Goal: Task Accomplishment & Management: Manage account settings

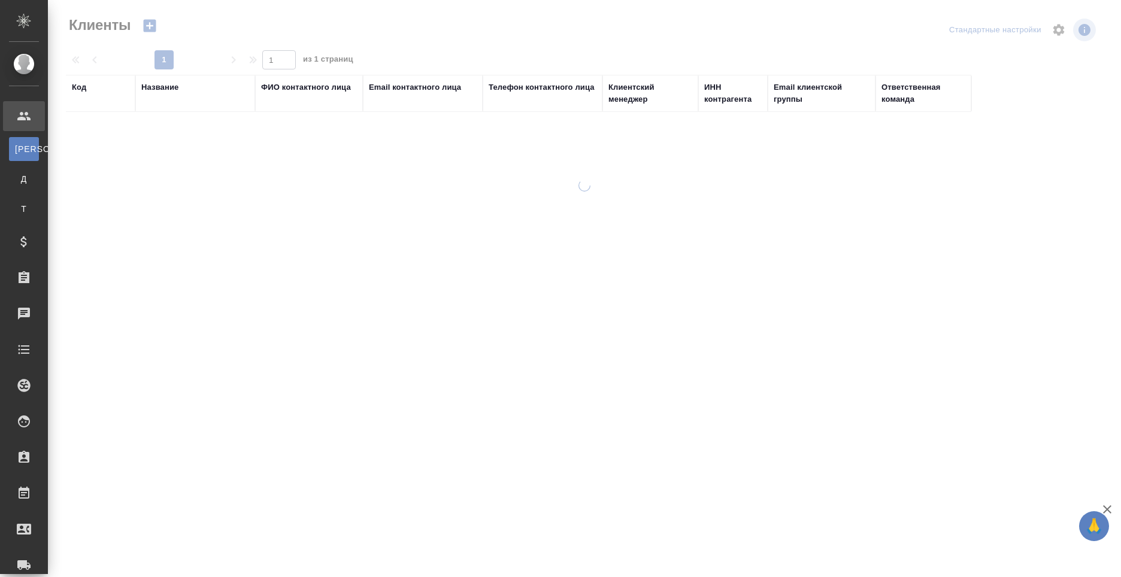
select select "RU"
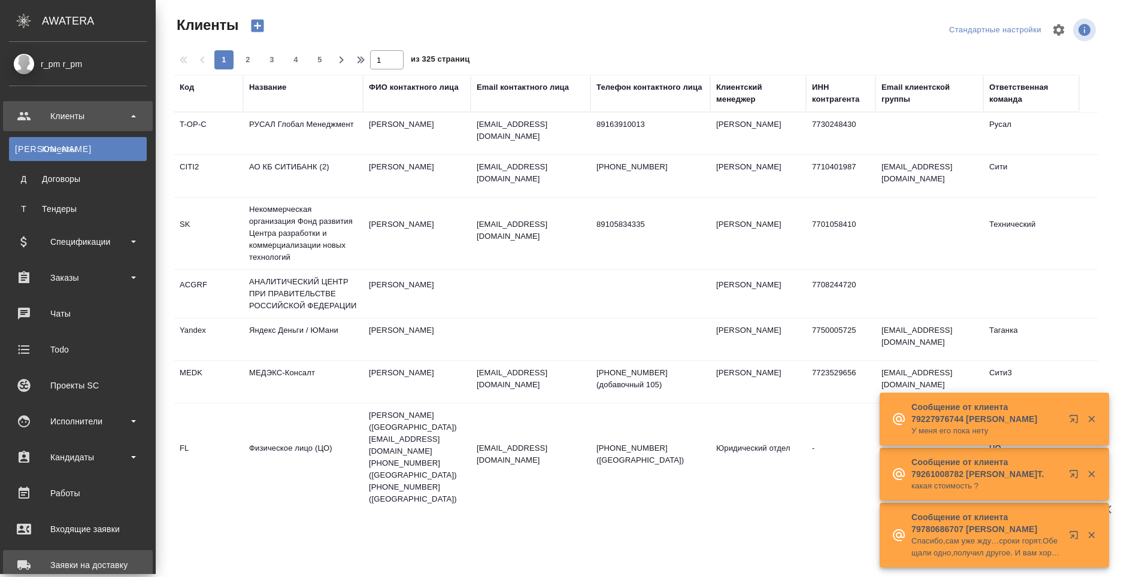
scroll to position [168, 0]
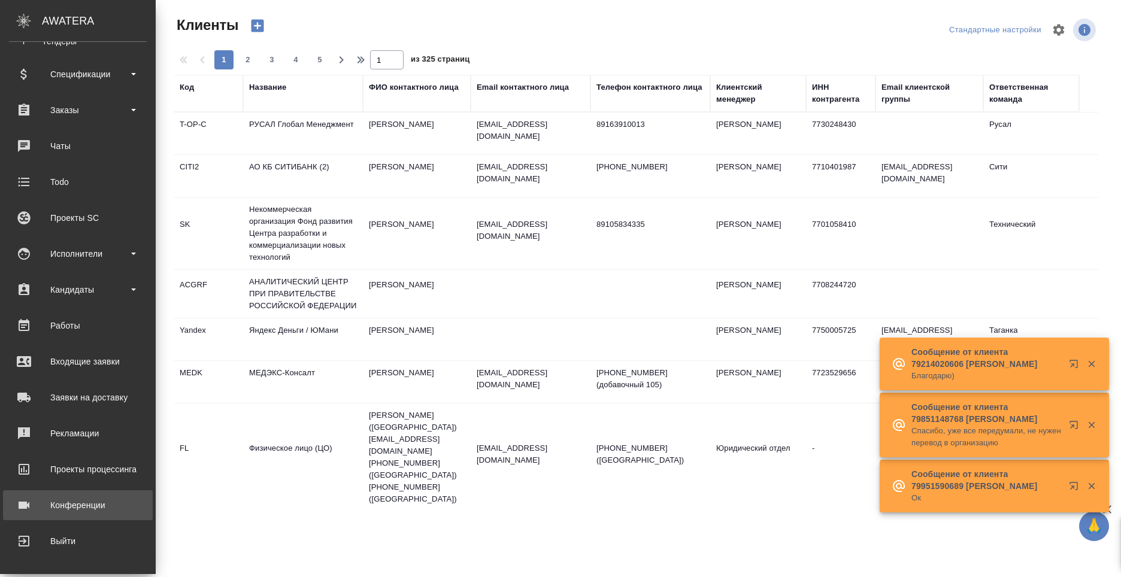
click at [79, 505] on div "Конференции" at bounding box center [78, 505] width 138 height 18
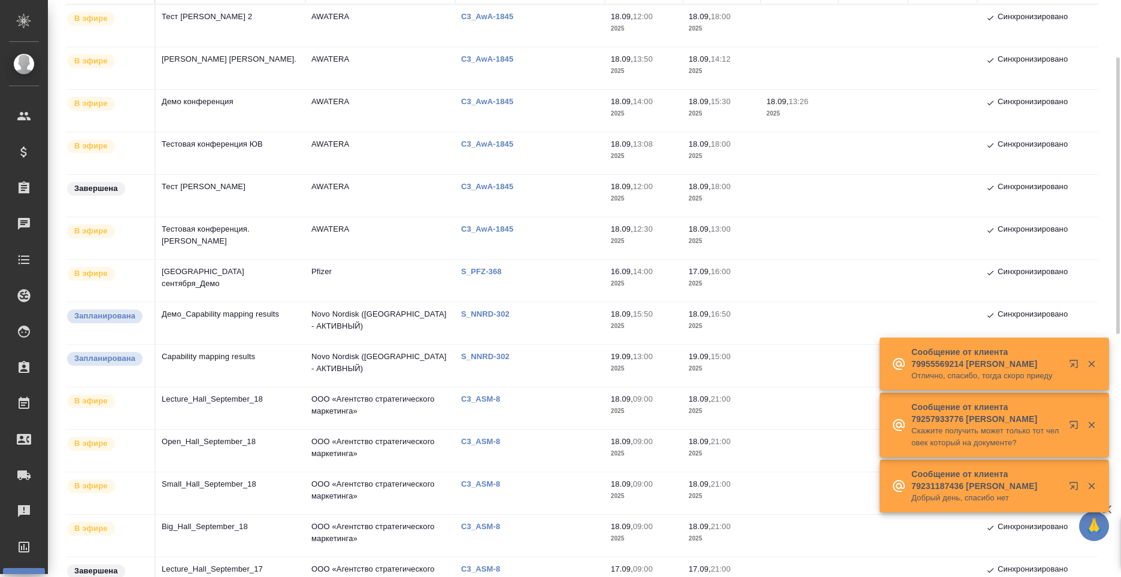
scroll to position [60, 0]
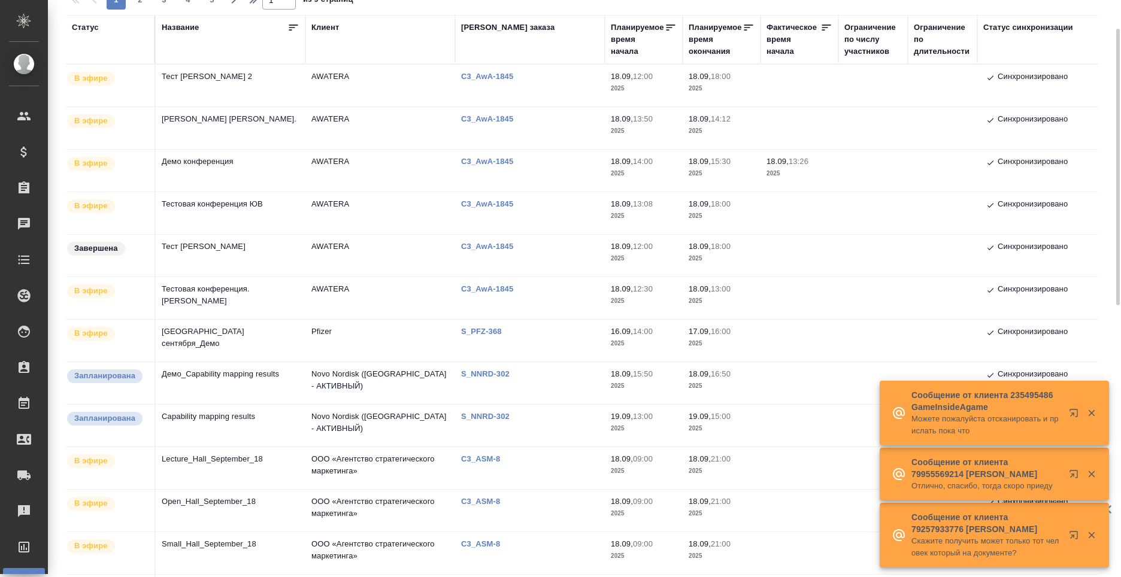
click at [232, 244] on td "Тест [PERSON_NAME]" at bounding box center [231, 256] width 150 height 42
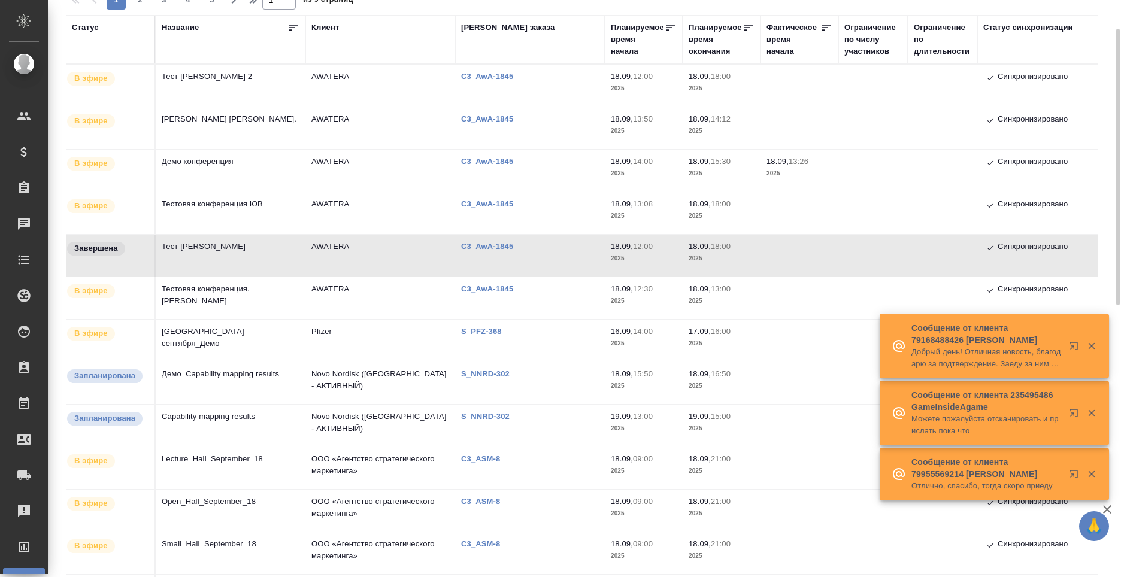
click at [270, 251] on td "Тест [PERSON_NAME]" at bounding box center [231, 256] width 150 height 42
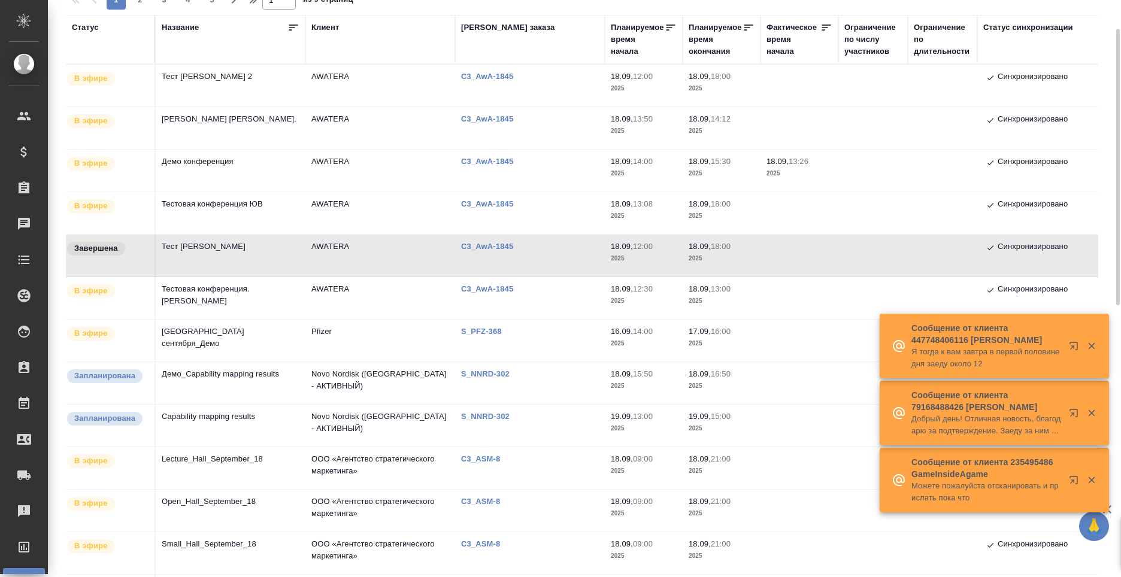
click at [270, 251] on td "Тест [PERSON_NAME]" at bounding box center [231, 256] width 150 height 42
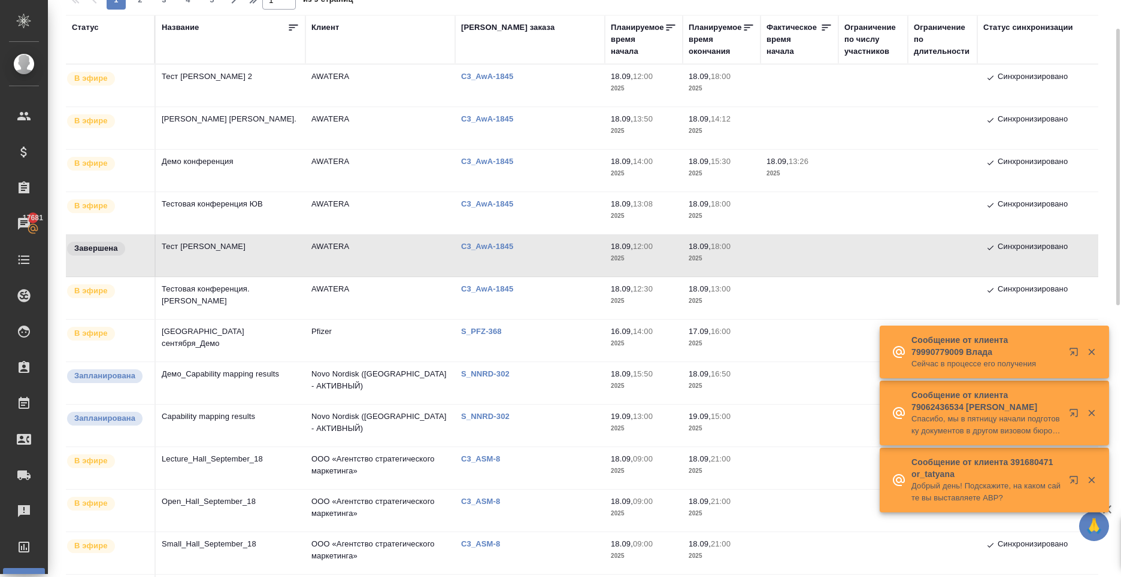
click at [222, 251] on td "Тест [PERSON_NAME]" at bounding box center [231, 256] width 150 height 42
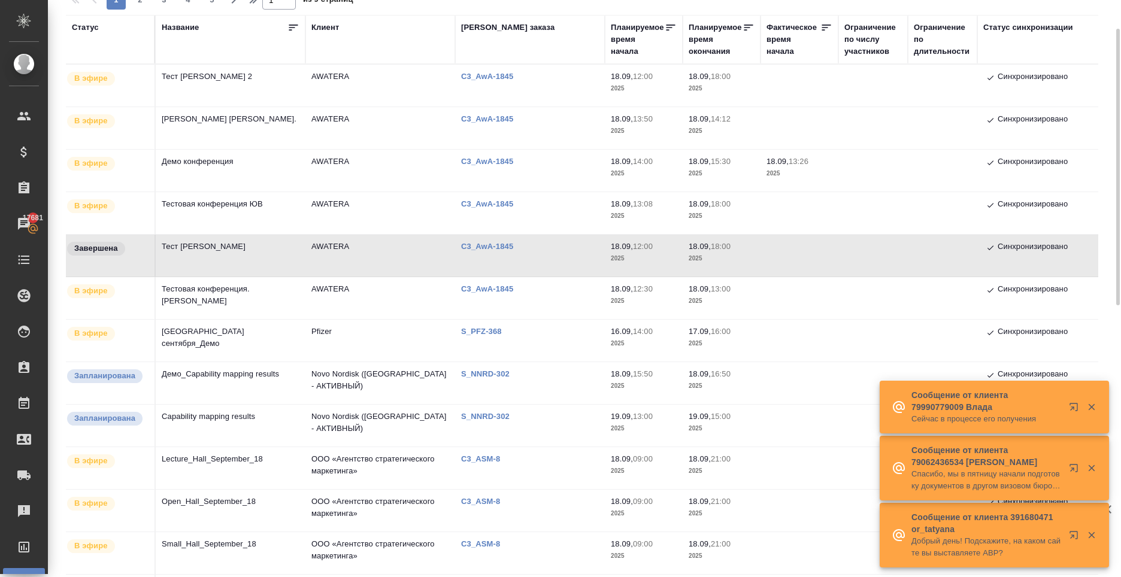
click at [222, 251] on td "Тест [PERSON_NAME]" at bounding box center [231, 256] width 150 height 42
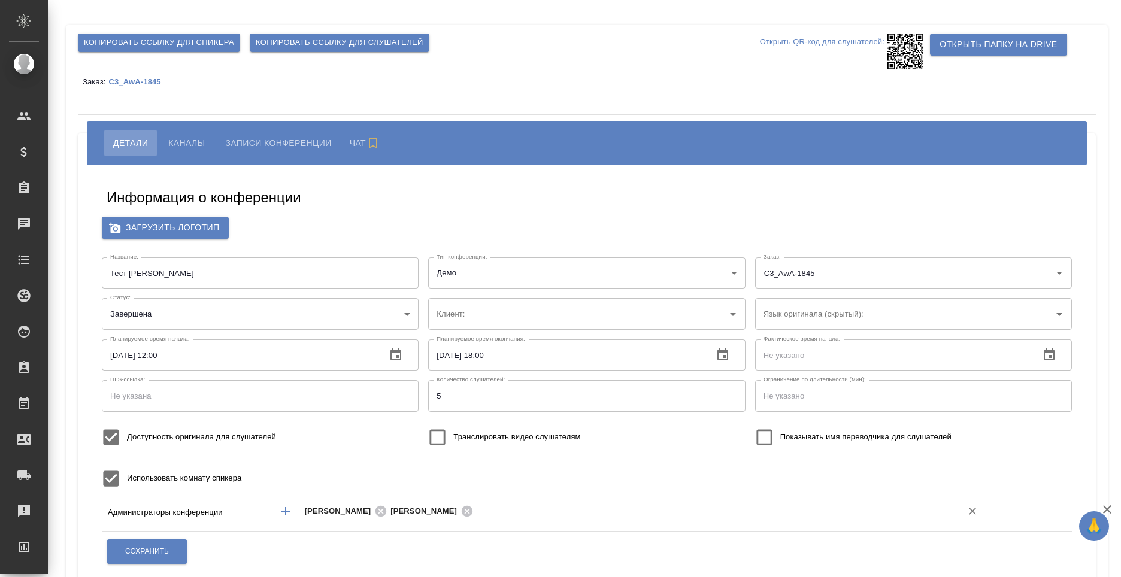
type input "AWATERA"
click at [174, 142] on span "Каналы" at bounding box center [186, 143] width 37 height 14
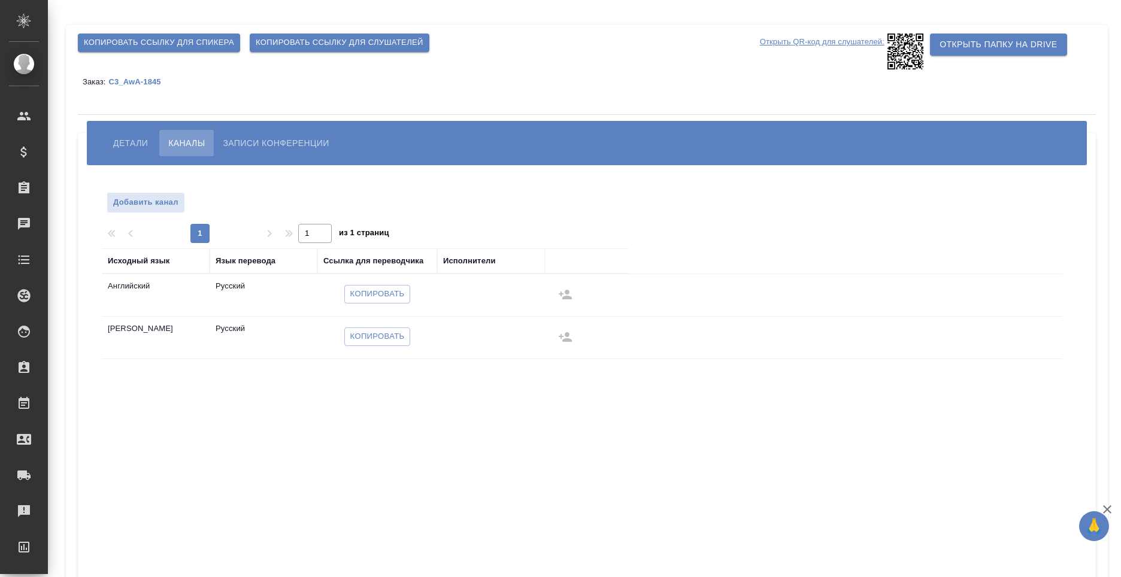
click at [389, 295] on span "Копировать" at bounding box center [377, 294] width 54 height 14
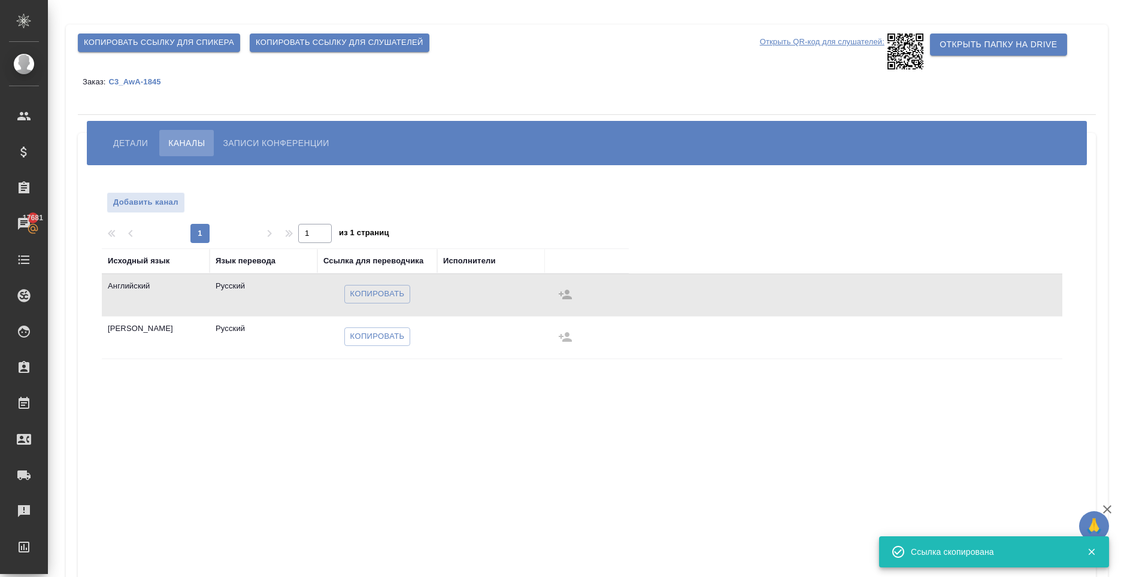
click at [107, 156] on div "Детали Каналы Записи конференции" at bounding box center [587, 143] width 1000 height 44
click at [120, 146] on span "Детали" at bounding box center [130, 143] width 35 height 14
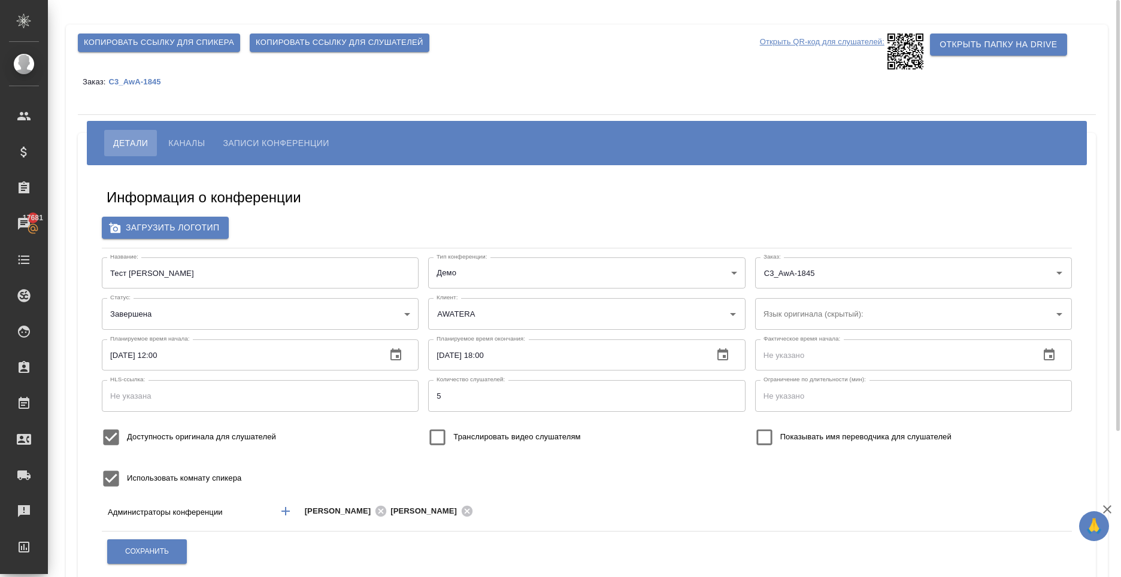
click at [183, 143] on span "Каналы" at bounding box center [186, 143] width 37 height 14
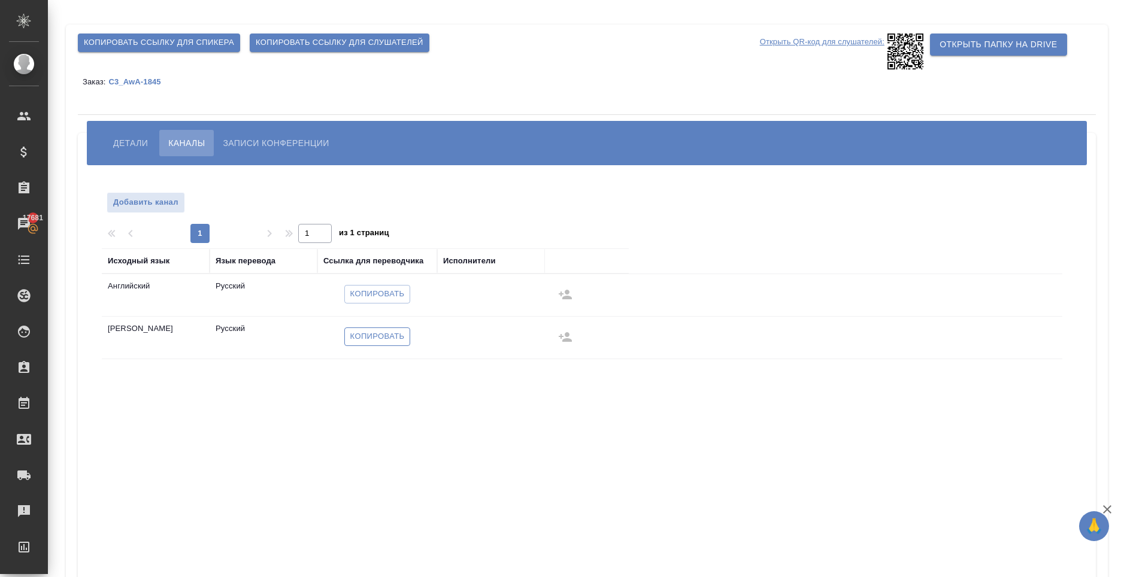
click at [384, 333] on span "Копировать" at bounding box center [377, 337] width 54 height 14
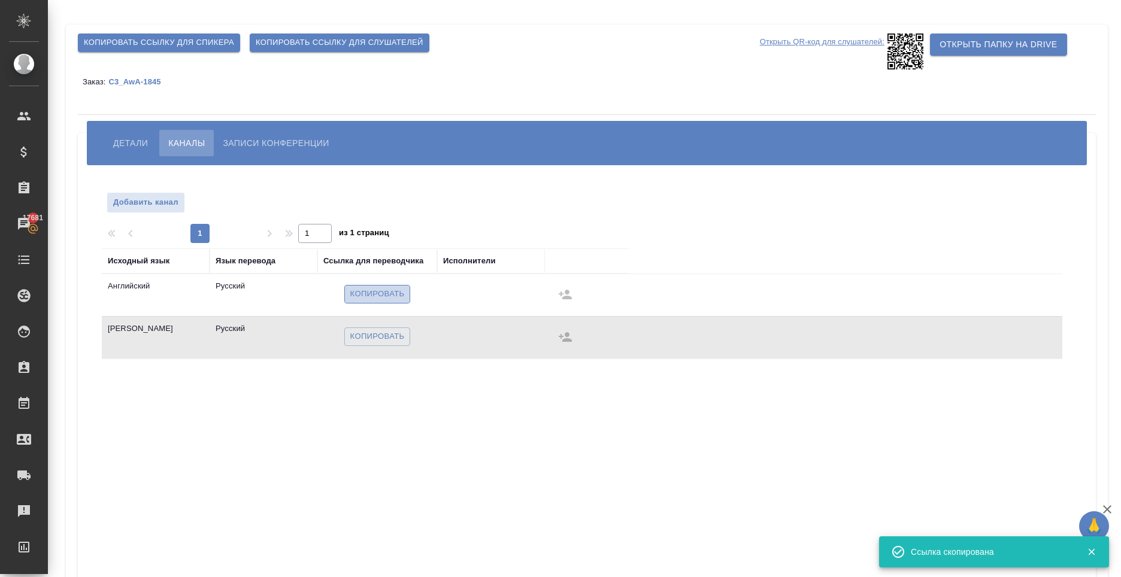
click at [386, 302] on button "Копировать" at bounding box center [377, 294] width 66 height 19
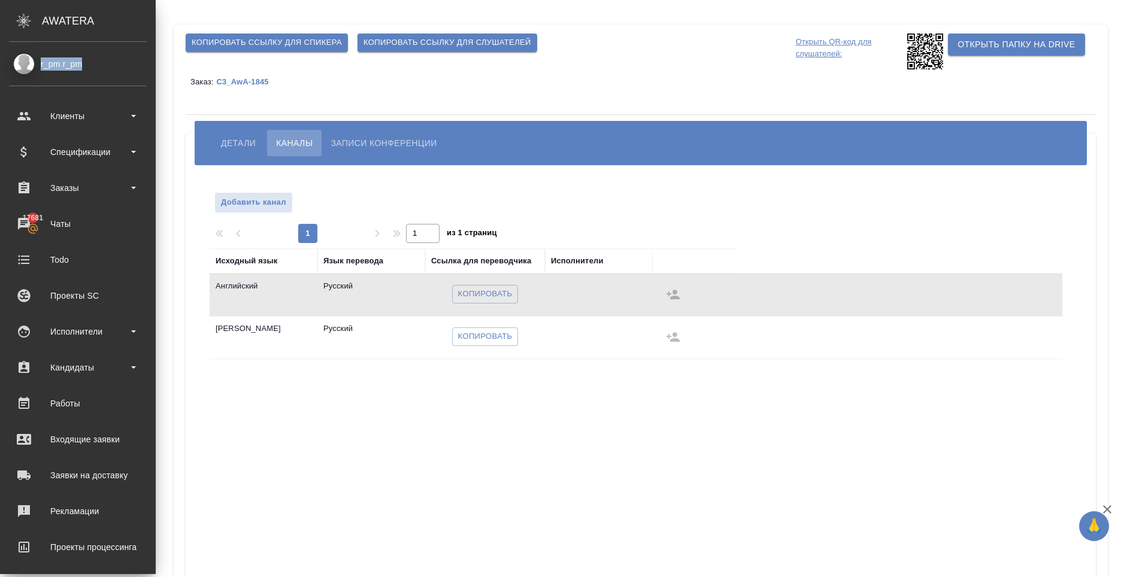
drag, startPoint x: 85, startPoint y: 65, endPoint x: 39, endPoint y: 66, distance: 46.1
click at [39, 66] on div "r_pm r_pm" at bounding box center [78, 63] width 138 height 13
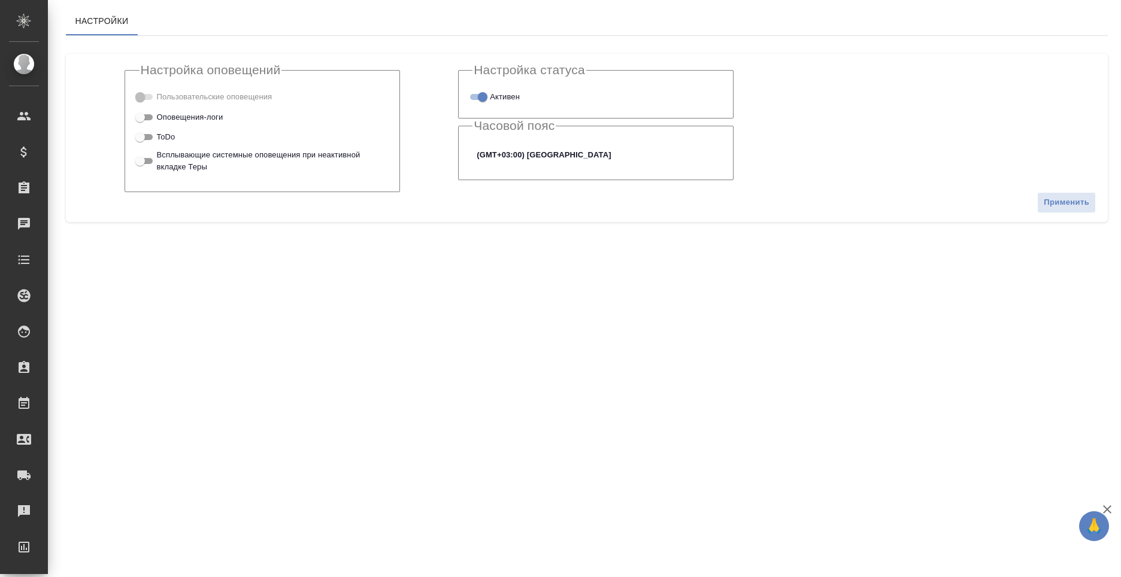
checkbox input "true"
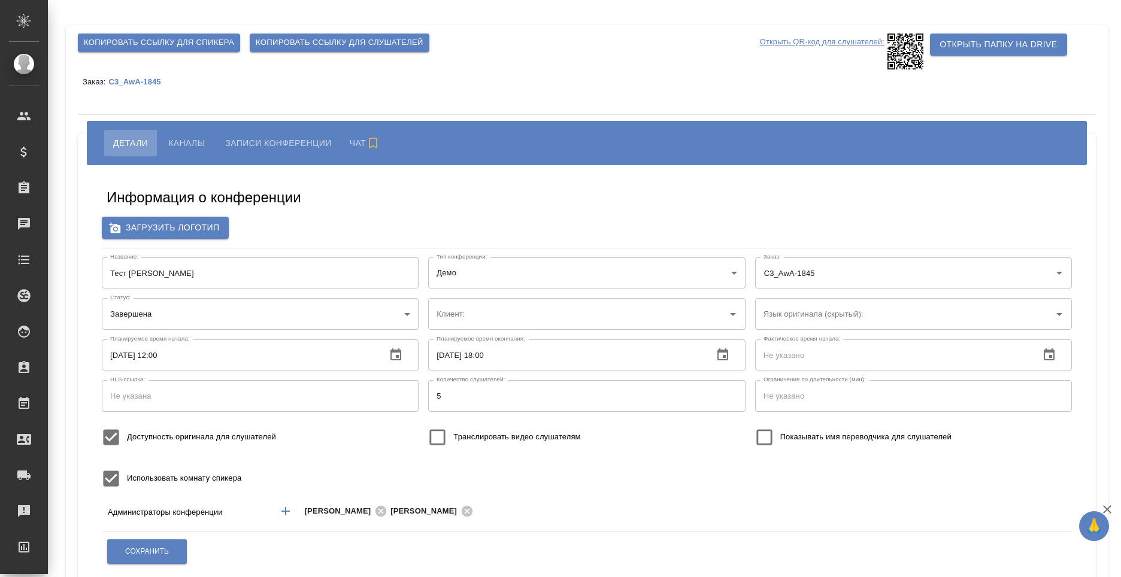
type input "AWATERA"
click at [174, 142] on span "Каналы" at bounding box center [186, 143] width 37 height 14
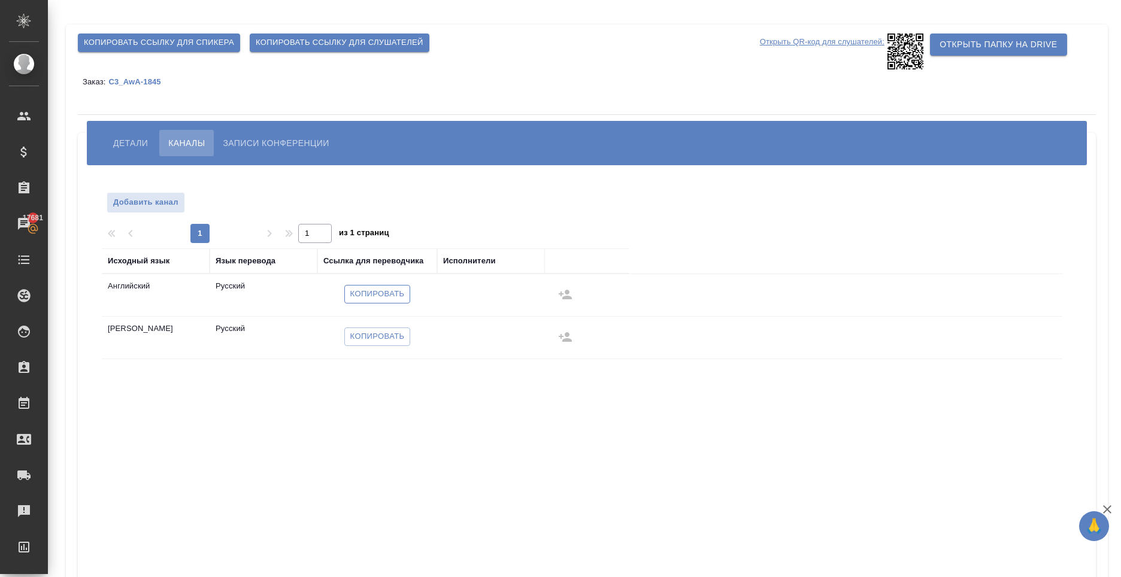
click at [362, 292] on span "Копировать" at bounding box center [377, 294] width 54 height 14
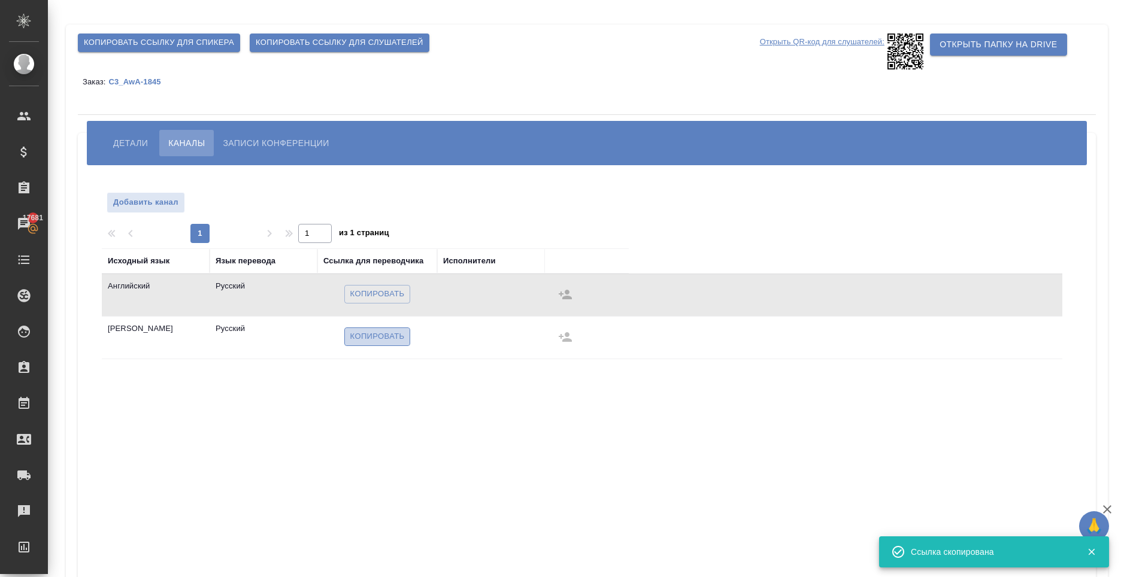
click at [385, 338] on span "Копировать" at bounding box center [377, 337] width 54 height 14
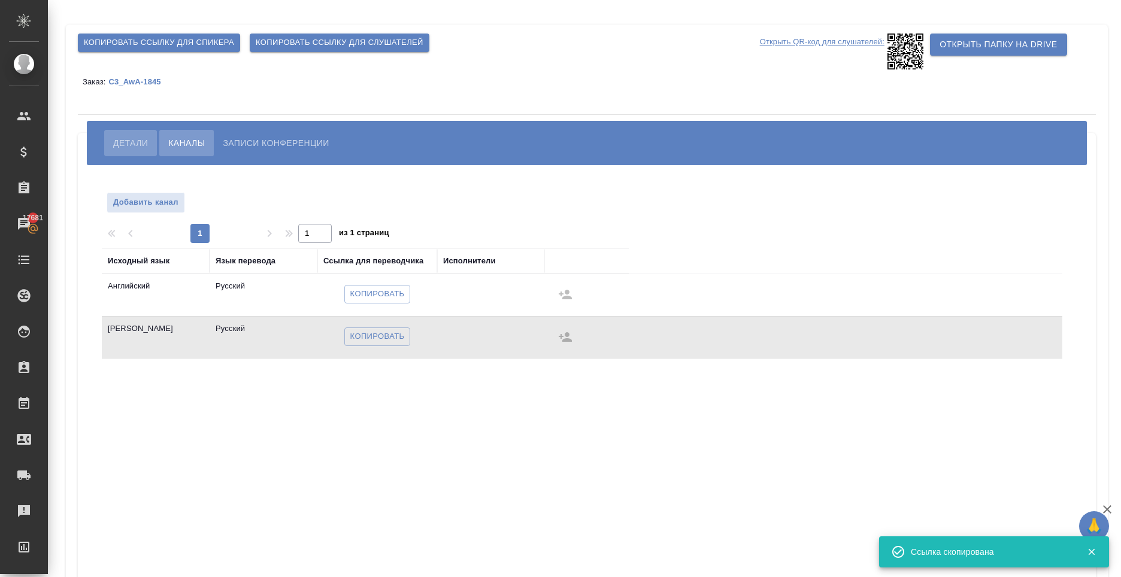
click at [125, 132] on button "Детали" at bounding box center [130, 143] width 53 height 26
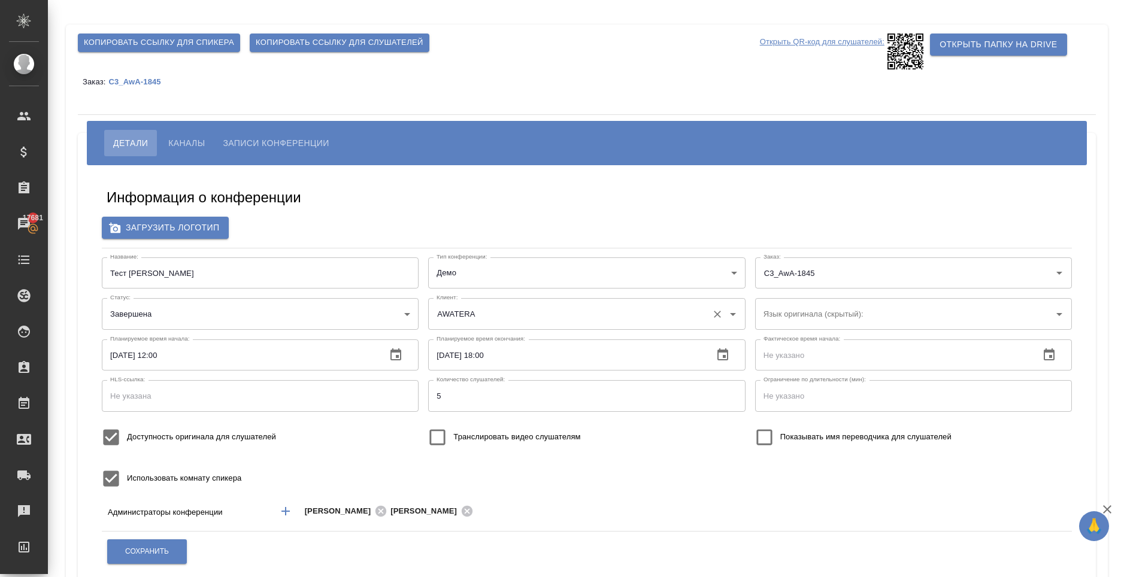
click at [494, 314] on input "AWATERA" at bounding box center [567, 314] width 268 height 20
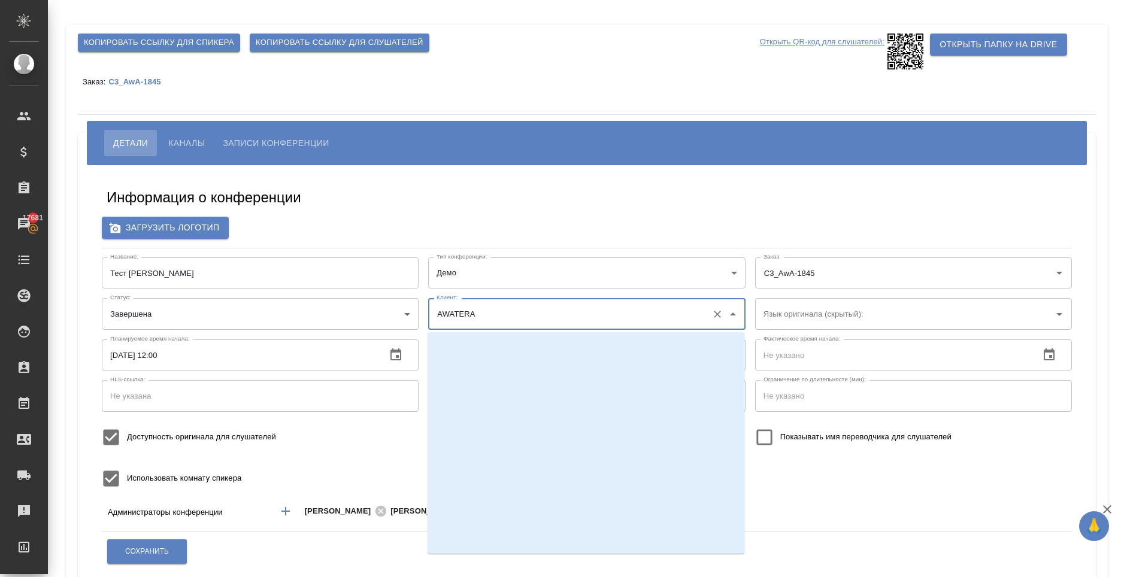
click at [508, 311] on input "AWATERA" at bounding box center [567, 314] width 268 height 20
click at [299, 462] on div "Использовать комнату спикера" at bounding box center [260, 478] width 326 height 41
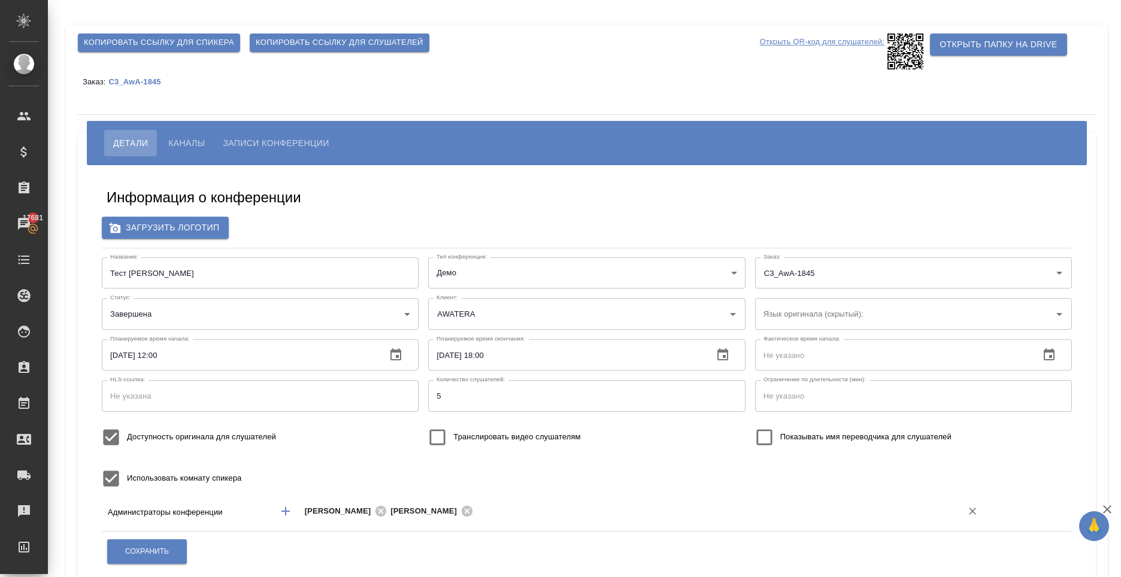
click at [559, 515] on input "text" at bounding box center [710, 511] width 466 height 14
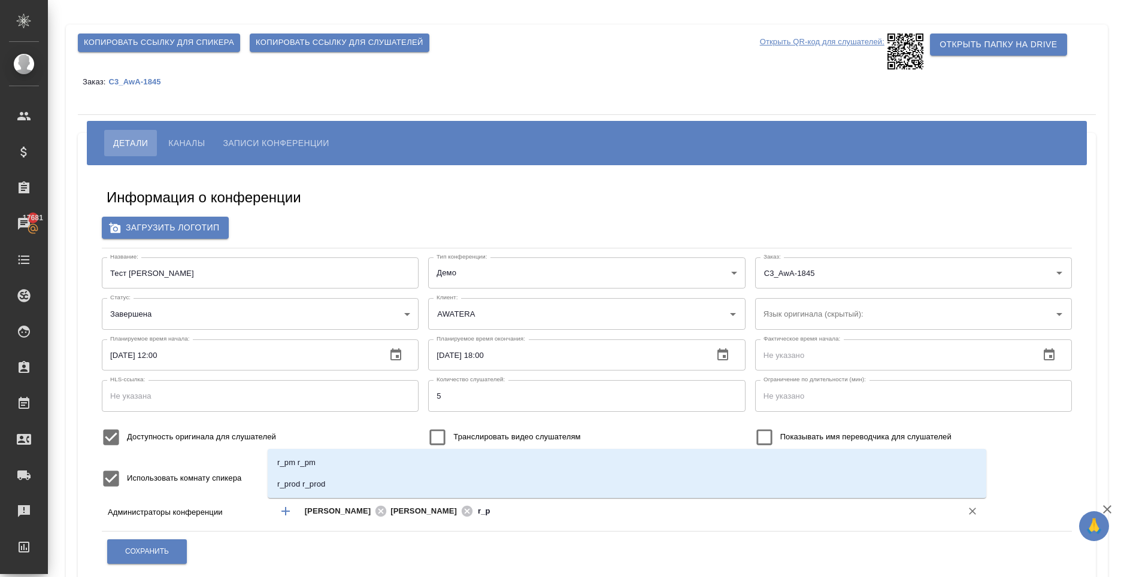
type input "r_pm"
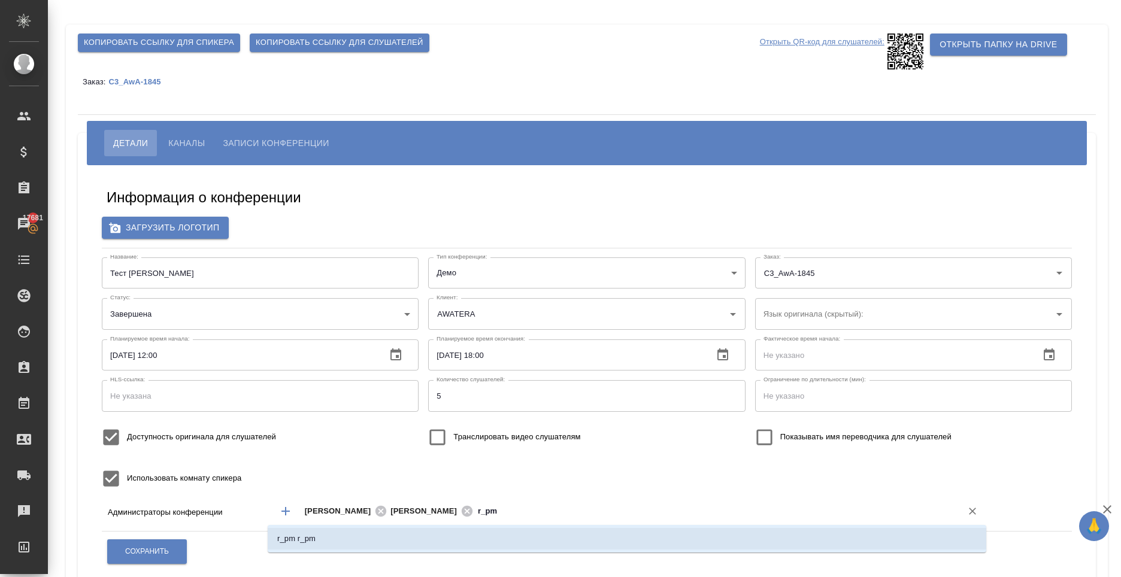
click at [428, 541] on li "r_pm r_pm" at bounding box center [627, 539] width 718 height 22
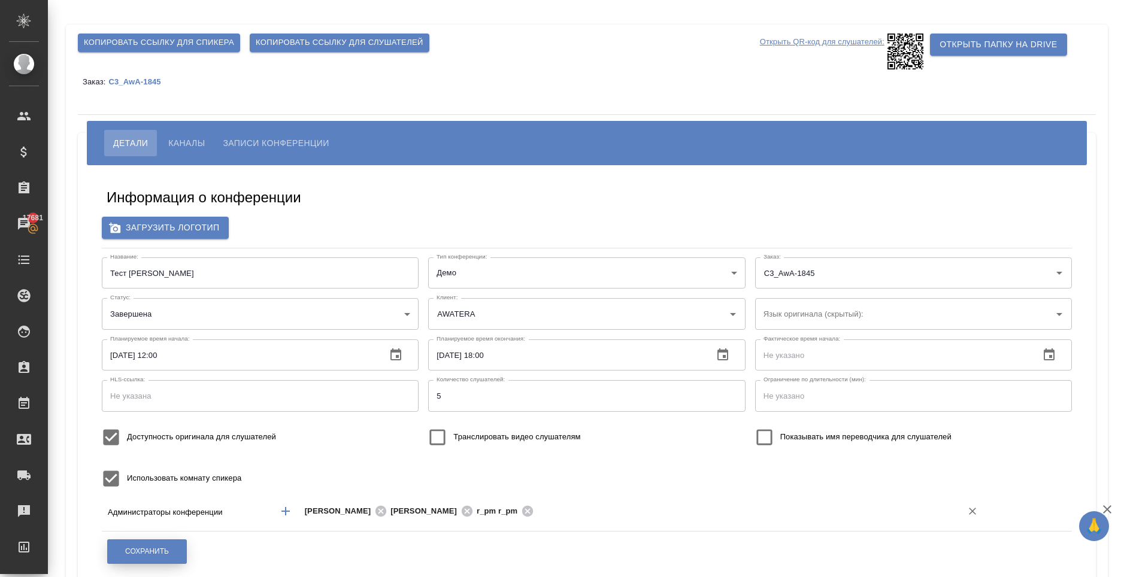
click at [151, 556] on span "Сохранить" at bounding box center [147, 552] width 44 height 10
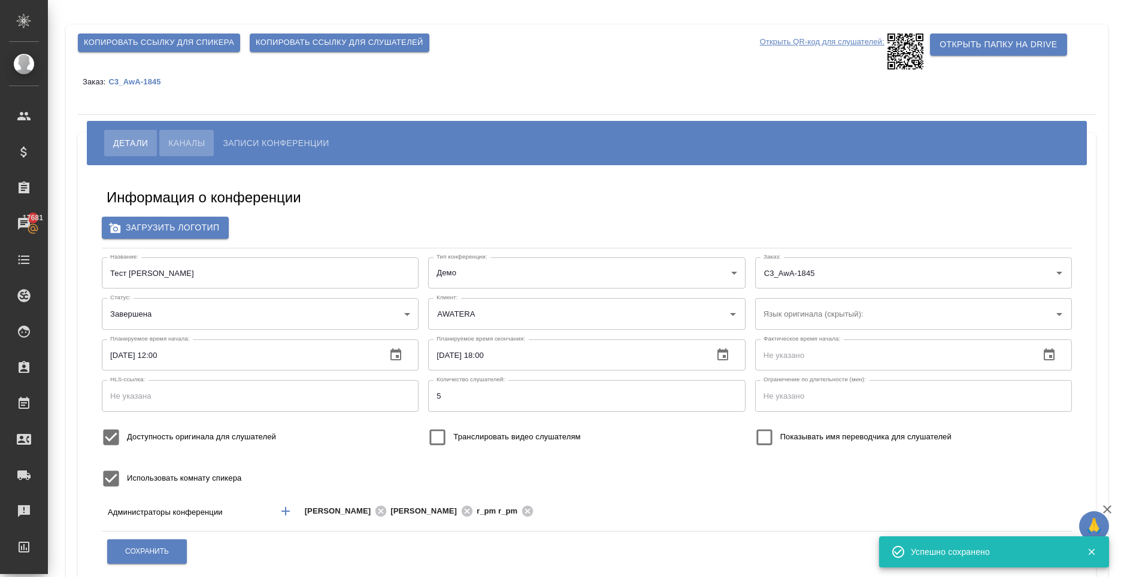
click at [195, 148] on span "Каналы" at bounding box center [186, 143] width 37 height 14
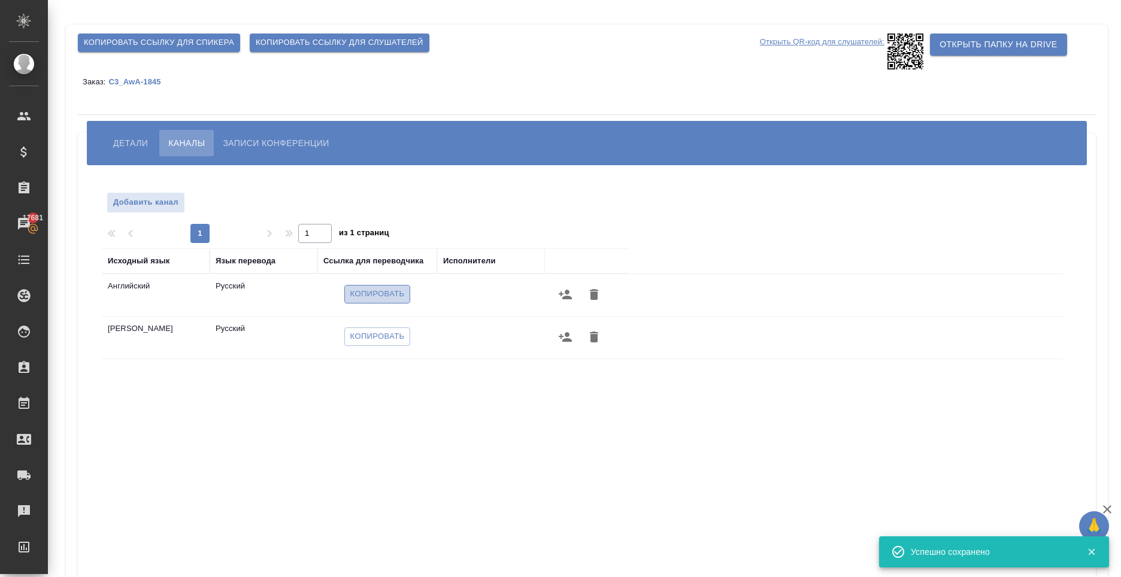
click at [397, 302] on button "Копировать" at bounding box center [377, 294] width 66 height 19
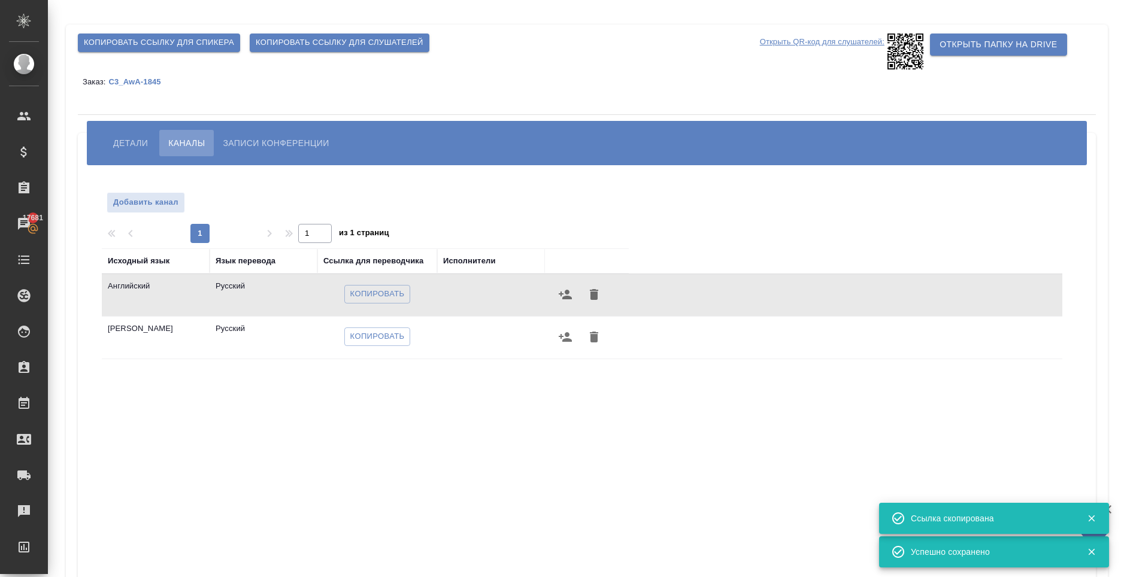
click at [108, 136] on button "Детали" at bounding box center [130, 143] width 53 height 26
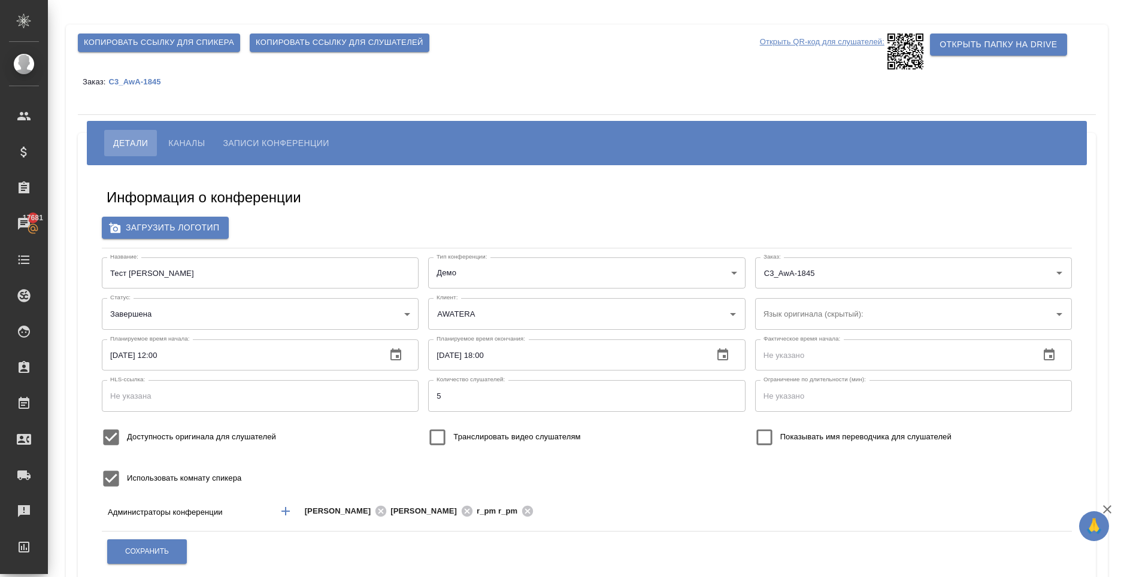
scroll to position [195, 0]
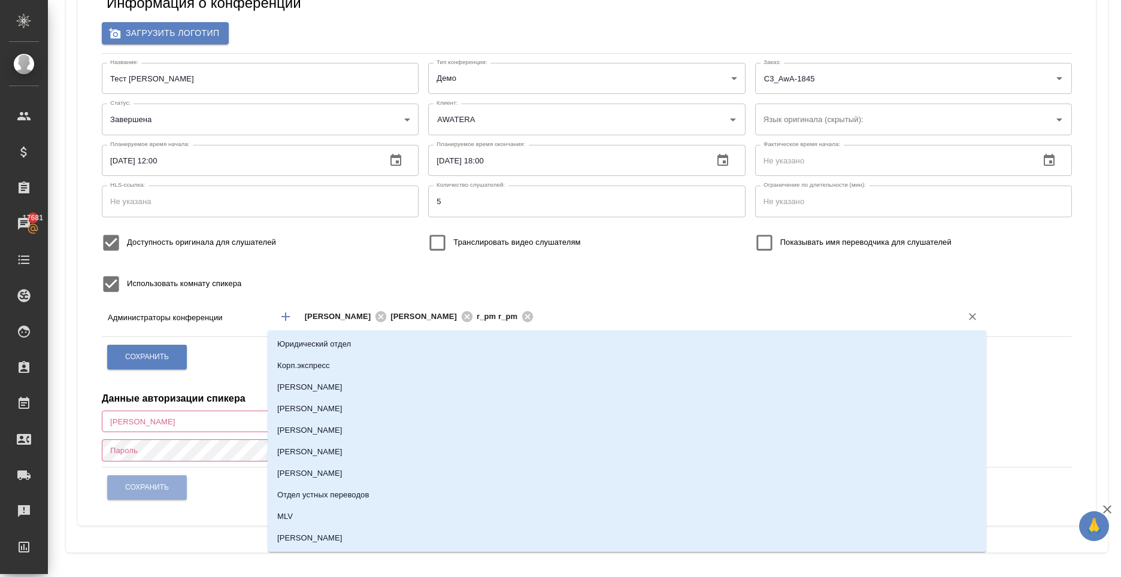
click at [632, 318] on input "text" at bounding box center [739, 317] width 405 height 14
type input "н"
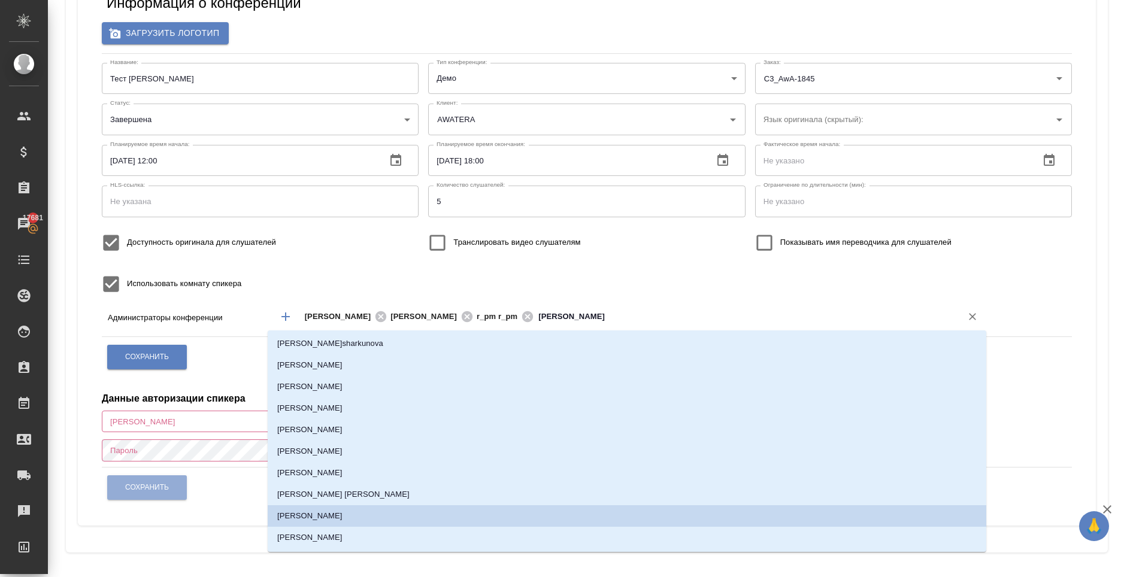
scroll to position [0, 0]
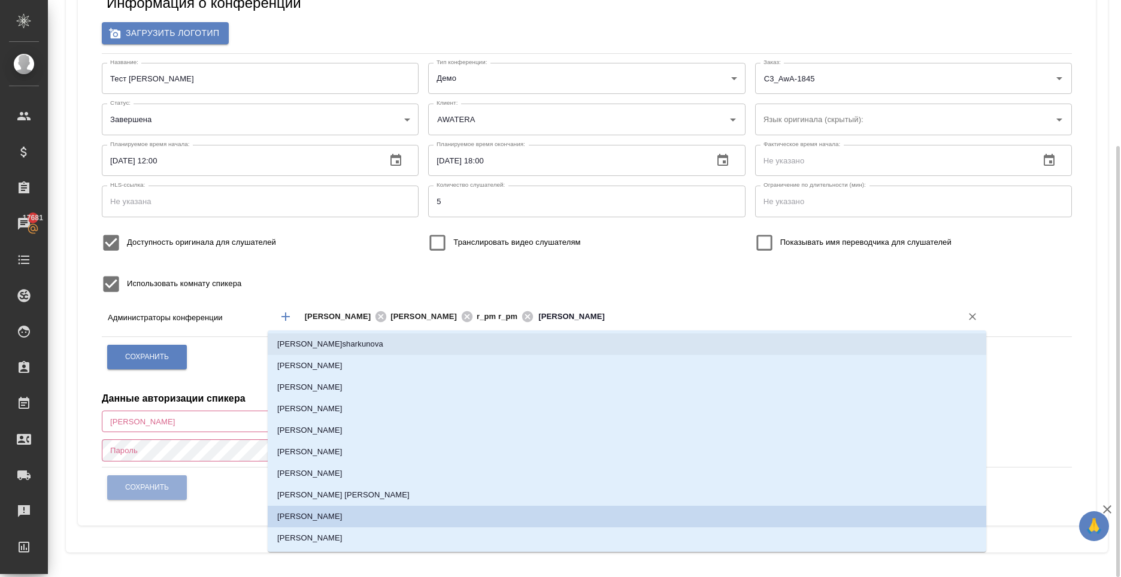
type input "татьяна"
click at [674, 285] on div "Название: Тест Ильина Е. Название: Тип конференции: Демо demo Тип конференции: …" at bounding box center [586, 181] width 979 height 247
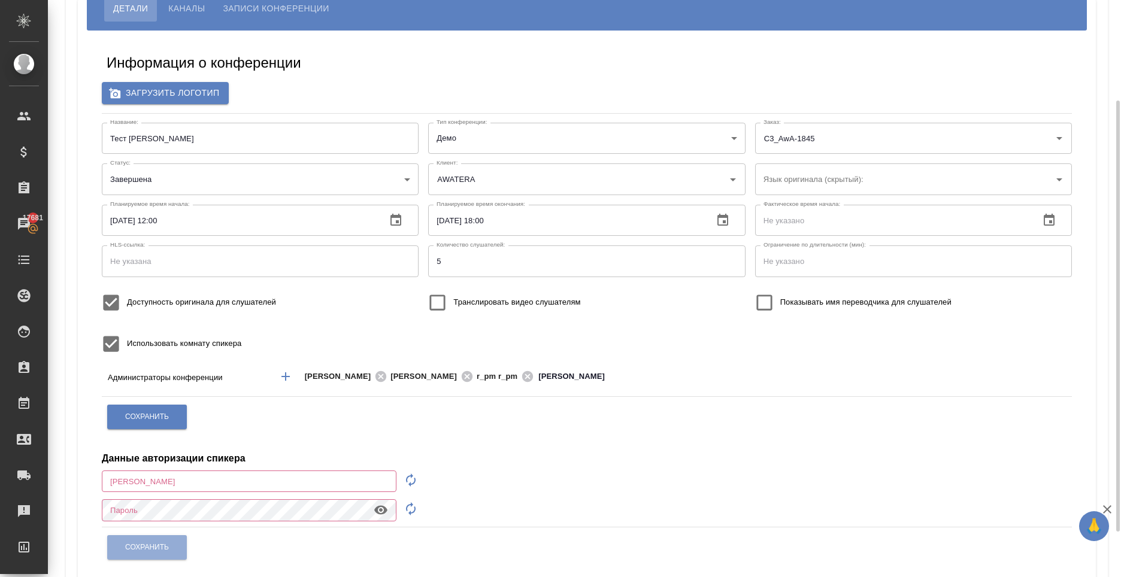
scroll to position [75, 0]
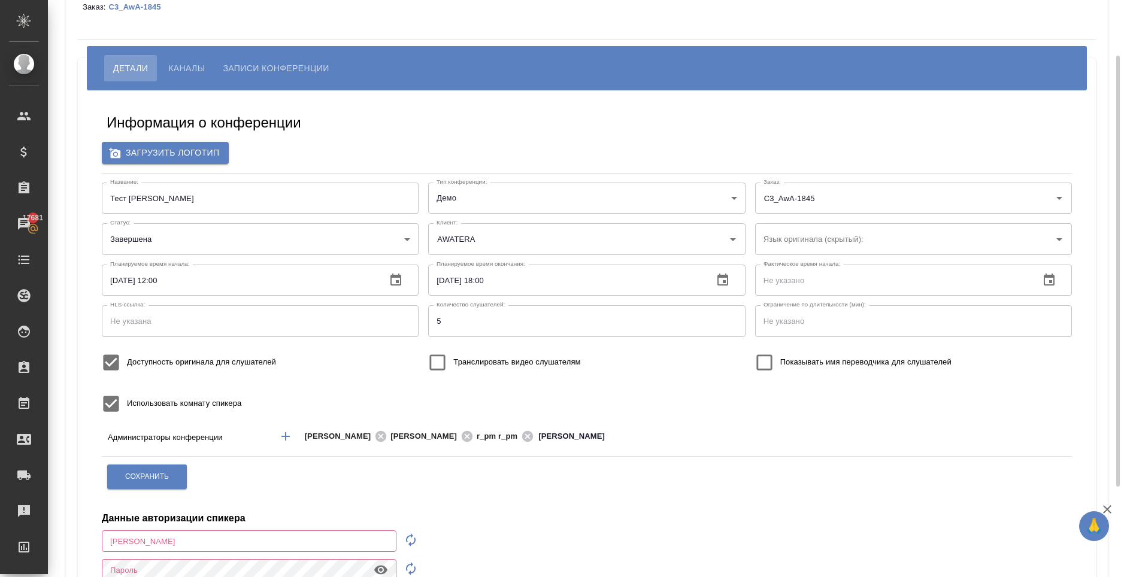
click at [196, 81] on button "Каналы" at bounding box center [186, 68] width 54 height 26
click at [196, 70] on span "Каналы" at bounding box center [186, 68] width 37 height 14
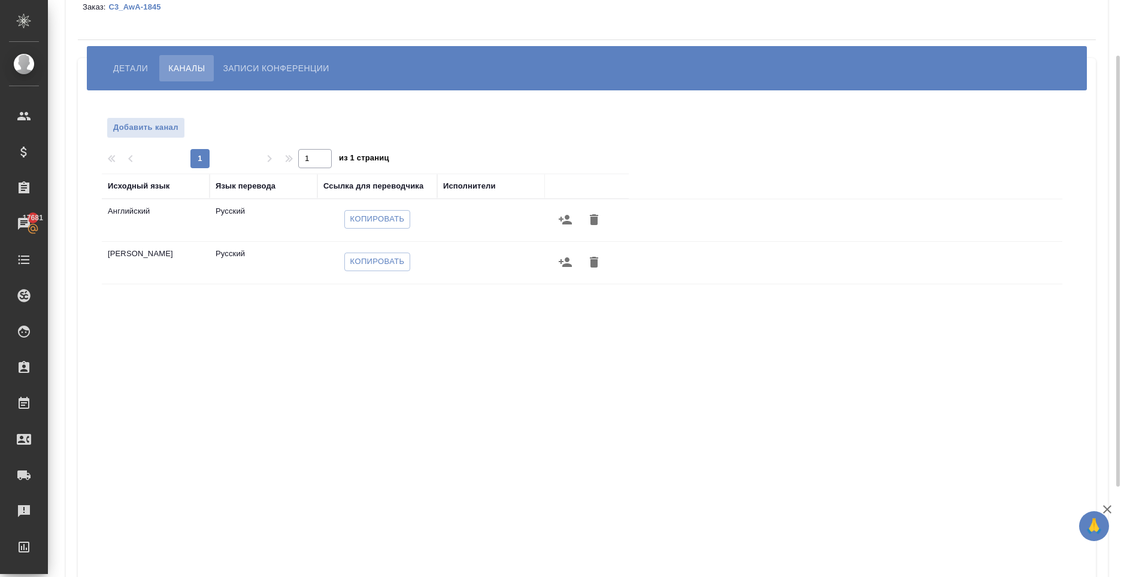
click at [255, 61] on span "Записи конференции" at bounding box center [276, 68] width 106 height 14
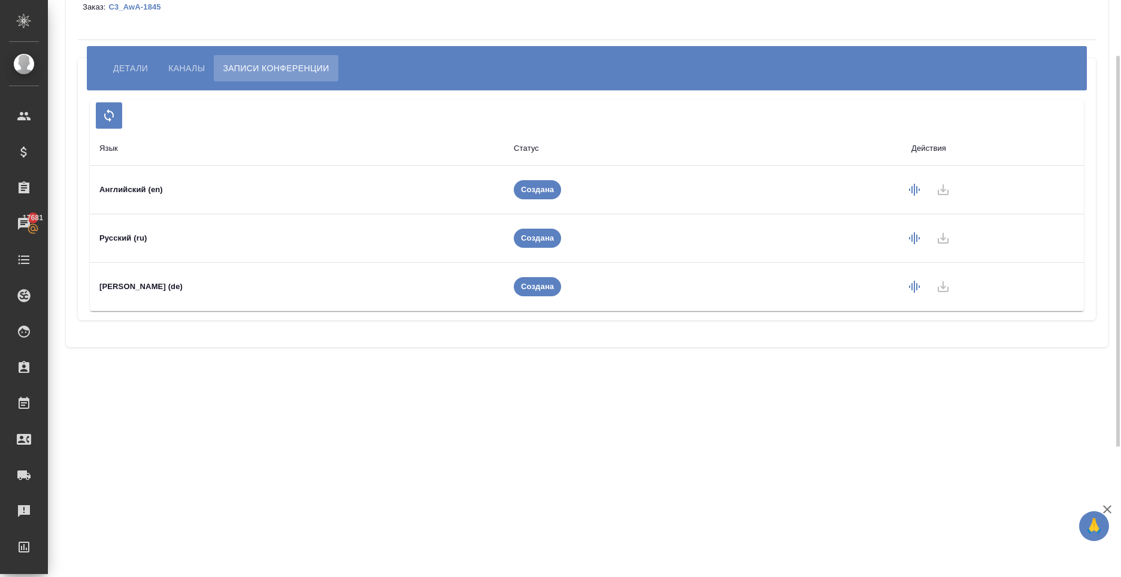
click at [131, 63] on span "Детали" at bounding box center [130, 68] width 35 height 14
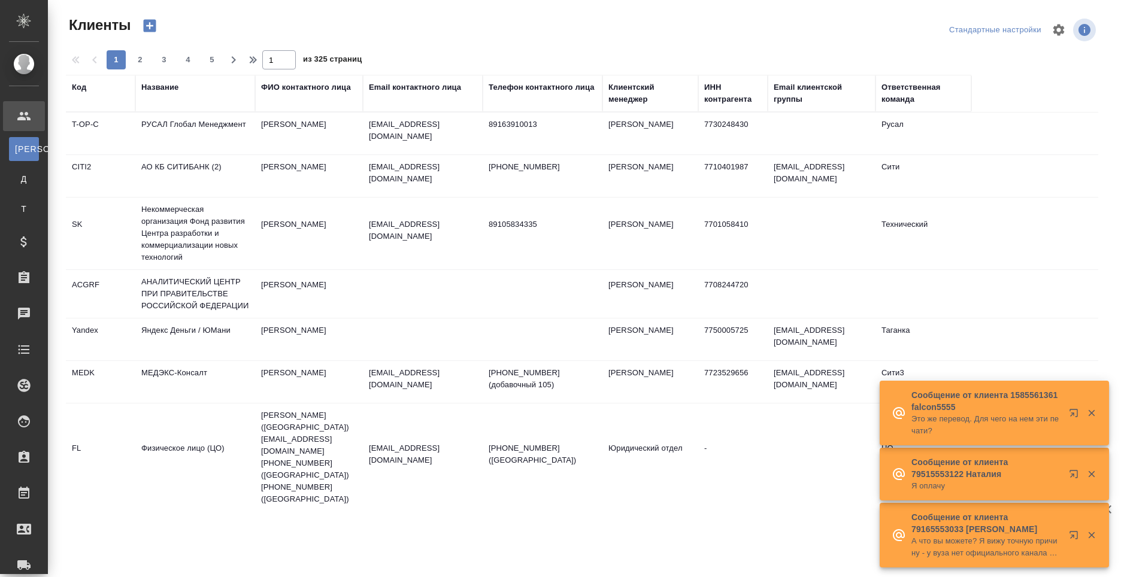
select select "RU"
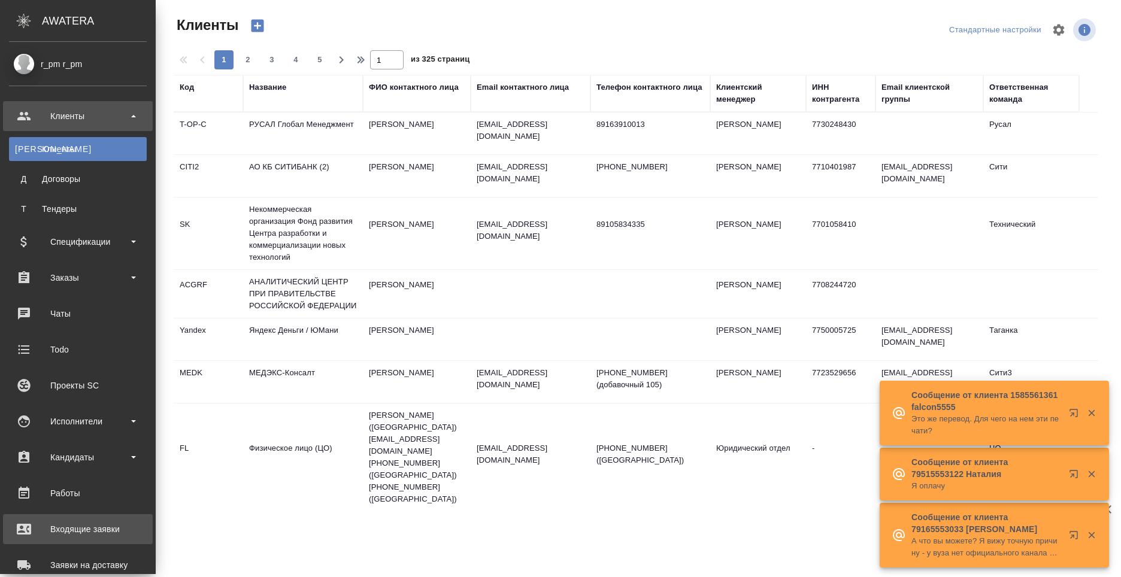
scroll to position [168, 0]
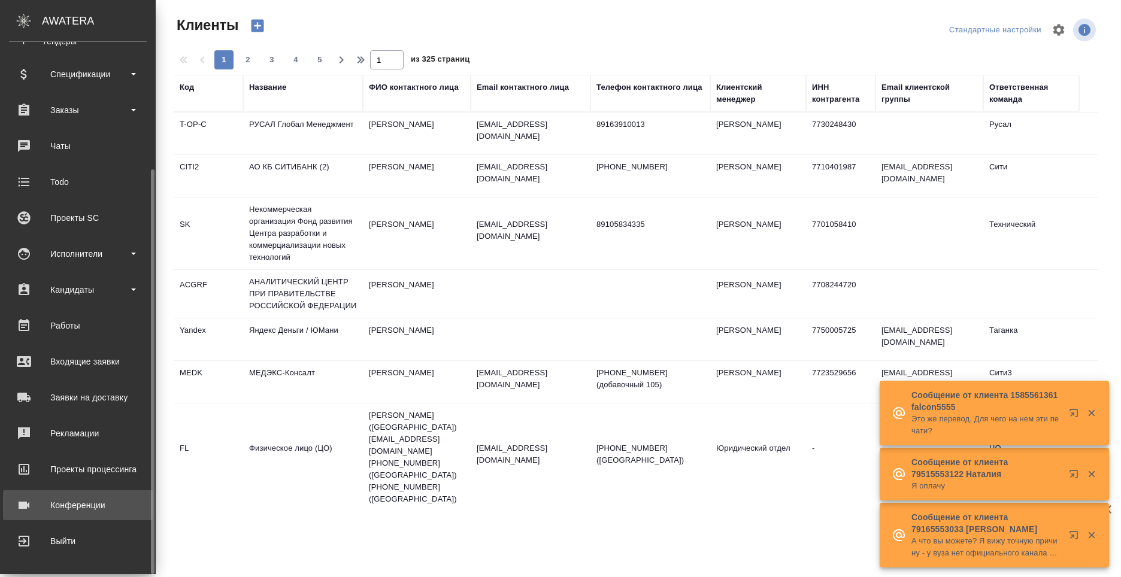
click at [99, 501] on div "Конференции" at bounding box center [78, 505] width 138 height 18
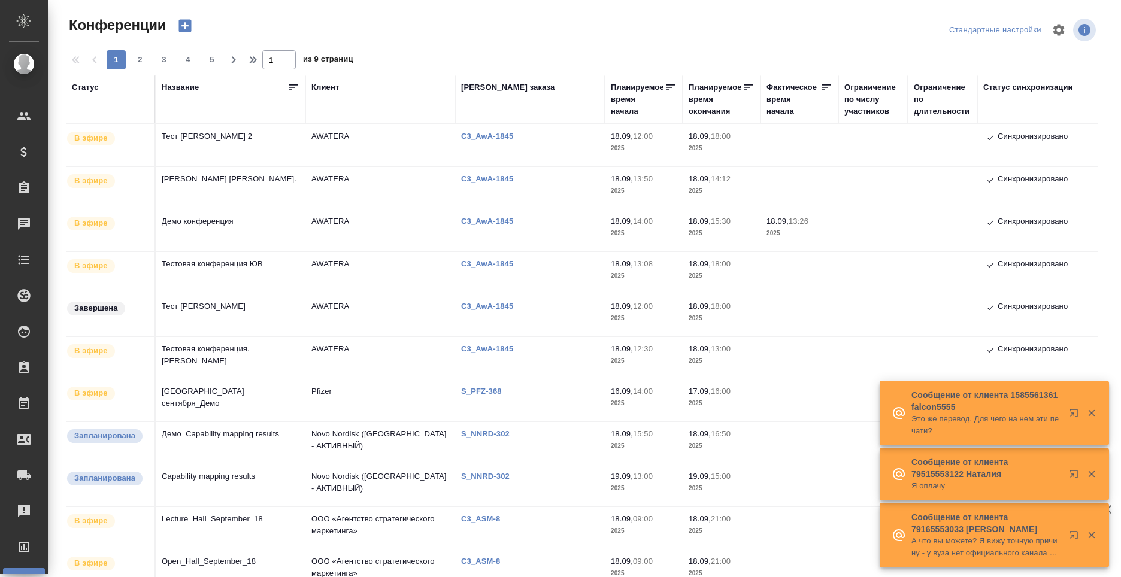
click at [260, 141] on td "Тест [PERSON_NAME] 2" at bounding box center [231, 146] width 150 height 42
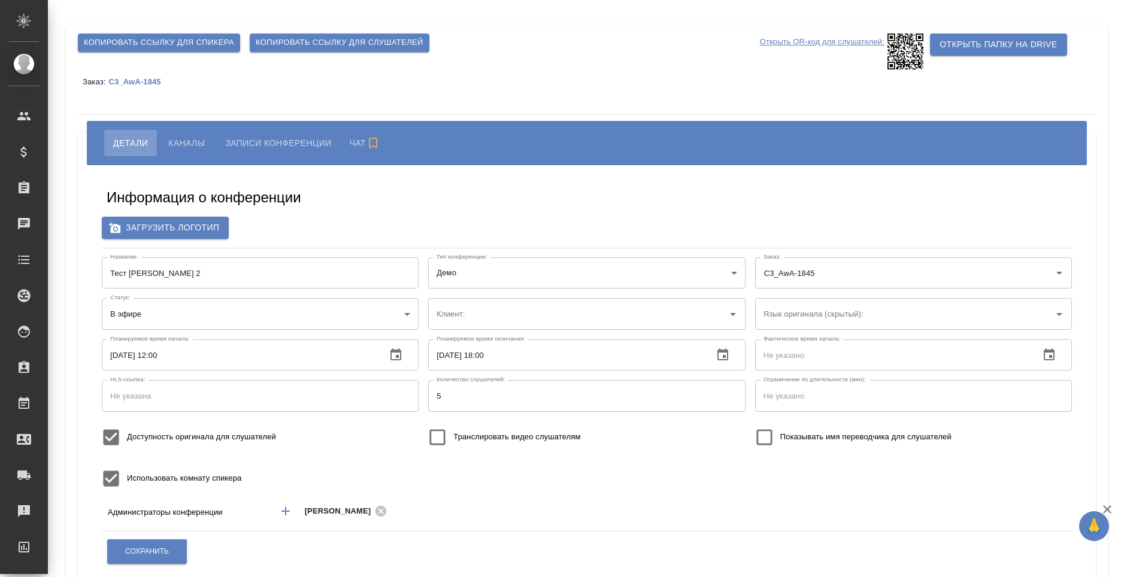
type input "AWATERA"
click at [176, 145] on span "Каналы" at bounding box center [186, 143] width 37 height 14
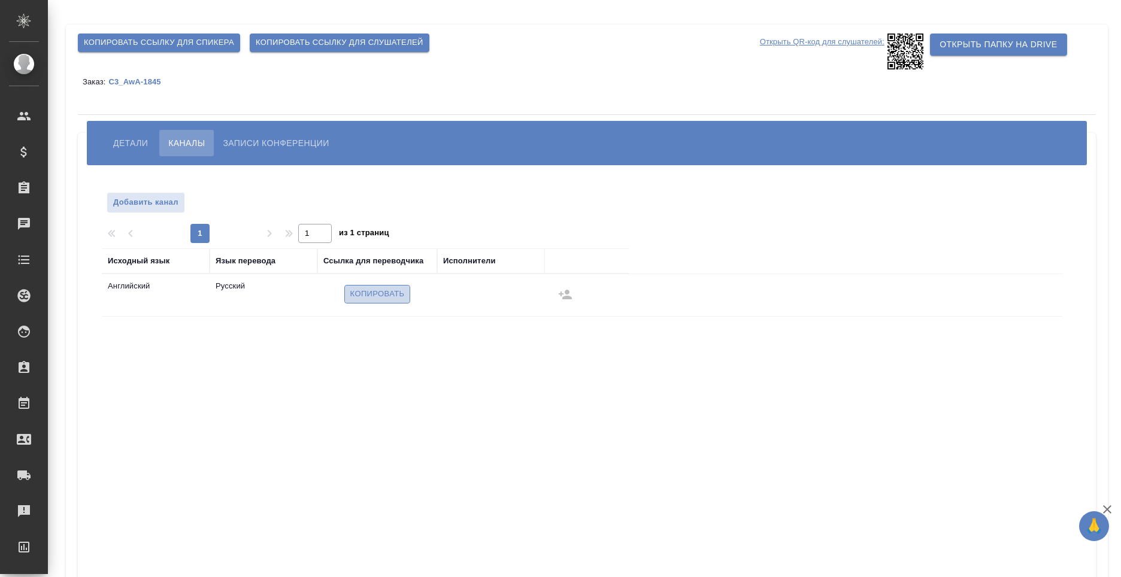
click at [375, 293] on span "Копировать" at bounding box center [377, 294] width 54 height 14
